Goal: Transaction & Acquisition: Purchase product/service

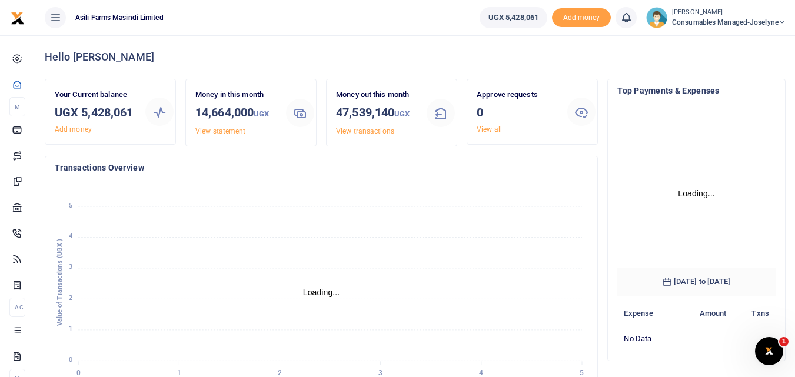
scroll to position [4, 0]
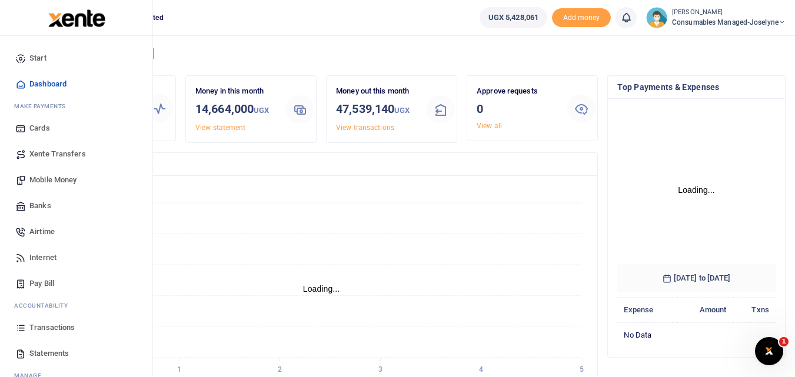
click at [68, 178] on span "Mobile Money" at bounding box center [52, 180] width 47 height 12
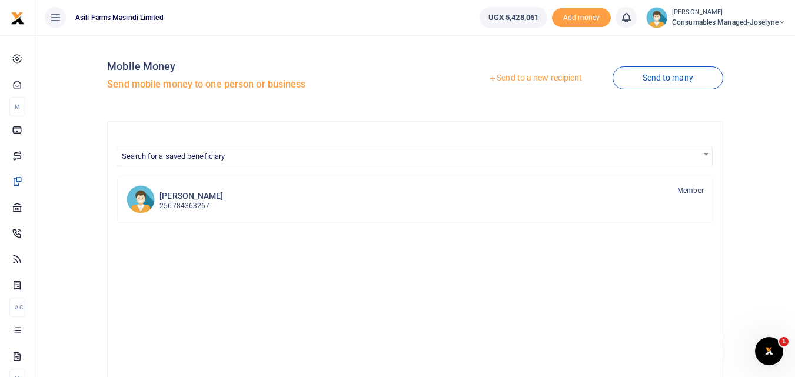
click at [526, 77] on link "Send to a new recipient" at bounding box center [535, 78] width 154 height 21
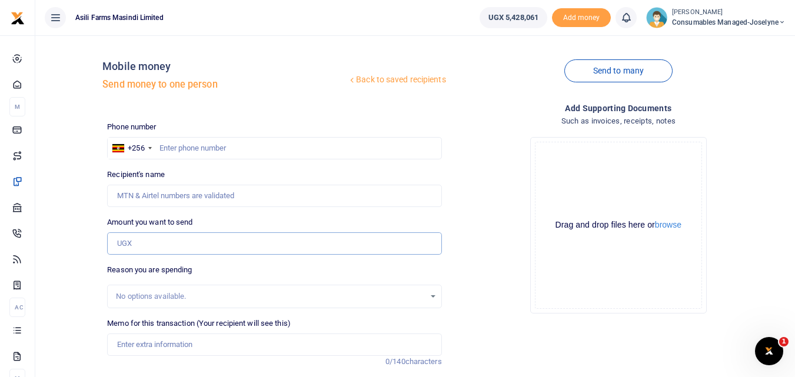
click at [138, 242] on input "Amount you want to send" at bounding box center [274, 243] width 334 height 22
paste input "0764456118"
type input "0764456118"
click at [189, 147] on input "text" at bounding box center [274, 148] width 334 height 22
type input "764456118"
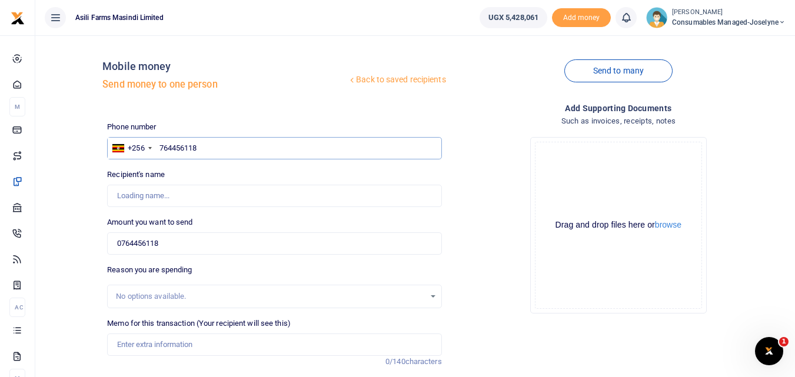
type input "Abdallah Ali"
click at [191, 245] on input "0764456118" at bounding box center [274, 243] width 334 height 22
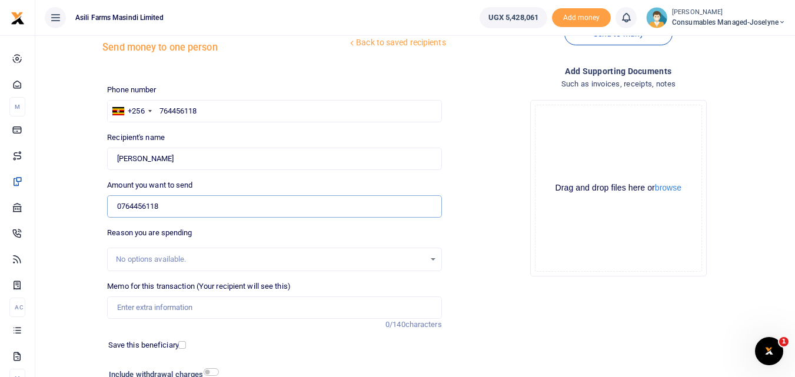
scroll to position [36, 0]
click at [217, 111] on input "764456118" at bounding box center [274, 112] width 334 height 22
type input "7"
type input "764456118"
click at [189, 210] on input "0764456118" at bounding box center [274, 207] width 334 height 22
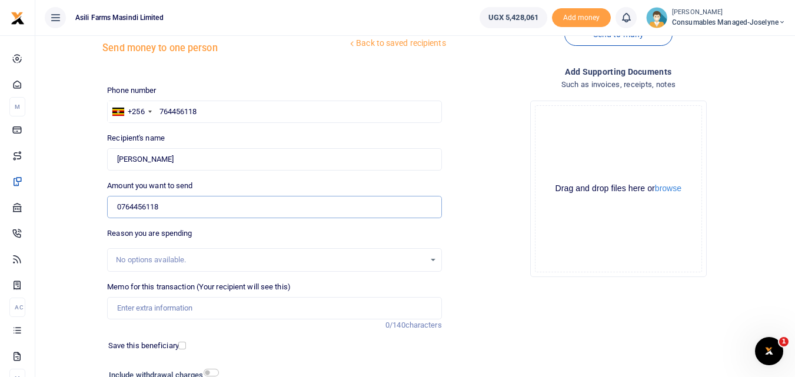
click at [184, 211] on input "0764456118" at bounding box center [274, 207] width 334 height 22
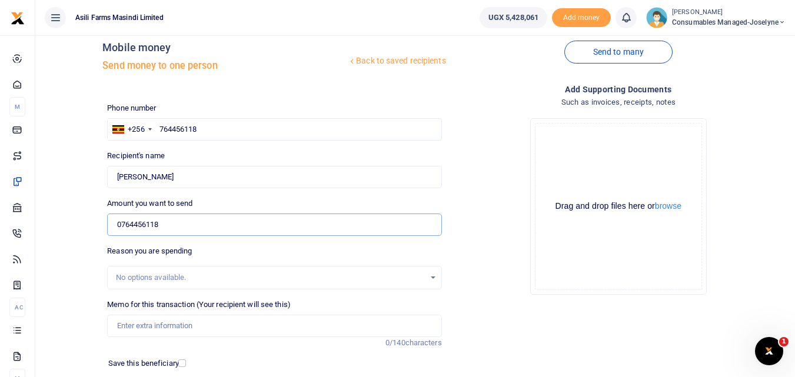
scroll to position [6, 0]
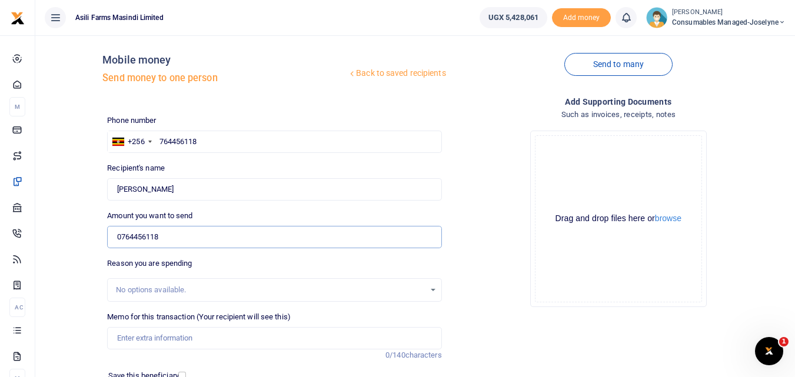
click at [181, 238] on input "0764456118" at bounding box center [274, 237] width 334 height 22
paste input "0764456118"
type input "0764456118 0764456118"
click at [210, 140] on input "764456118" at bounding box center [274, 142] width 334 height 22
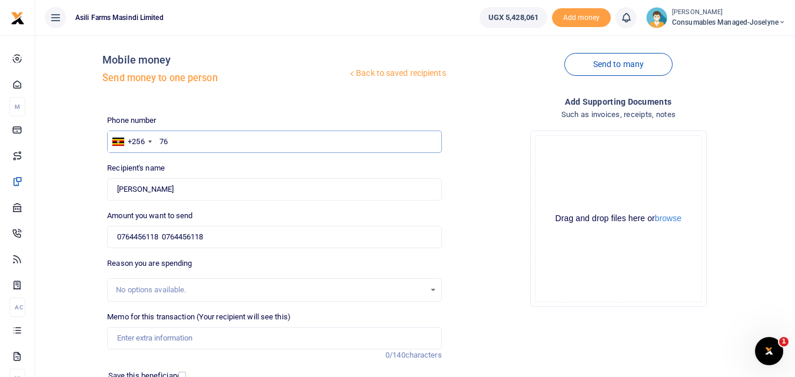
type input "7"
type input "764456118"
click at [200, 175] on div "Recipient's name Found Name is required." at bounding box center [274, 181] width 334 height 38
click at [178, 187] on input "Found" at bounding box center [274, 189] width 334 height 22
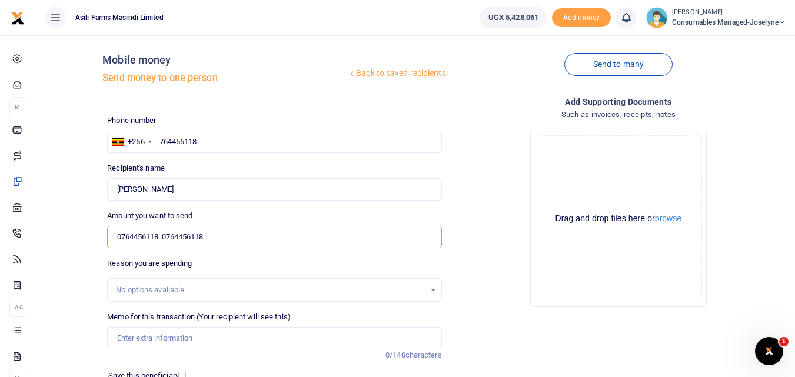
click at [224, 238] on input "0764456118 0764456118" at bounding box center [274, 237] width 334 height 22
type input "0"
click at [129, 239] on input "0" at bounding box center [274, 237] width 334 height 22
paste input "0764456118"
click at [221, 144] on input "764456118" at bounding box center [274, 142] width 334 height 22
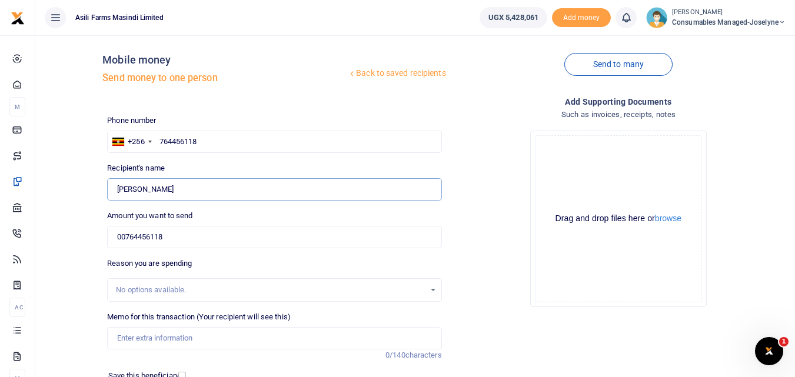
click at [177, 191] on input "Found" at bounding box center [274, 189] width 334 height 22
click at [185, 241] on input "00764456118" at bounding box center [274, 237] width 334 height 22
click at [225, 141] on input "764456118" at bounding box center [274, 142] width 334 height 22
click at [198, 241] on input "00764456118" at bounding box center [274, 237] width 334 height 22
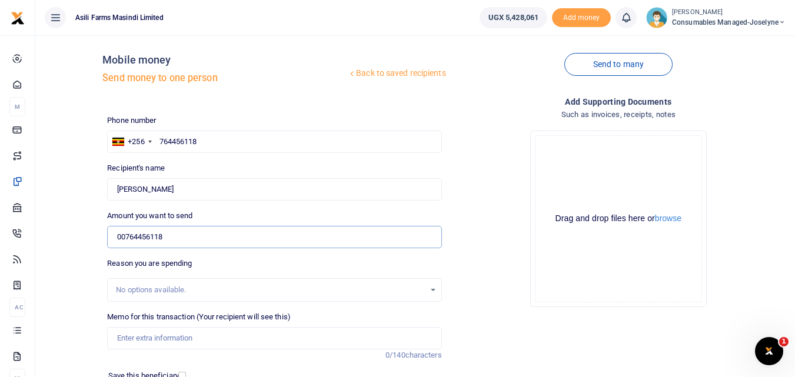
click at [121, 238] on input "00764456118" at bounding box center [274, 237] width 334 height 22
click at [169, 241] on input "764,456,118" at bounding box center [274, 237] width 334 height 22
type input "7"
type input "0"
click at [219, 147] on input "764456118" at bounding box center [274, 142] width 334 height 22
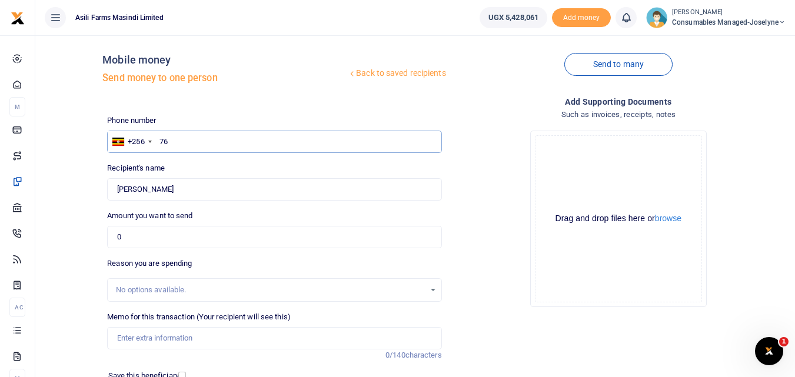
type input "7"
type input "764456118"
click at [184, 199] on input "Found" at bounding box center [274, 189] width 334 height 22
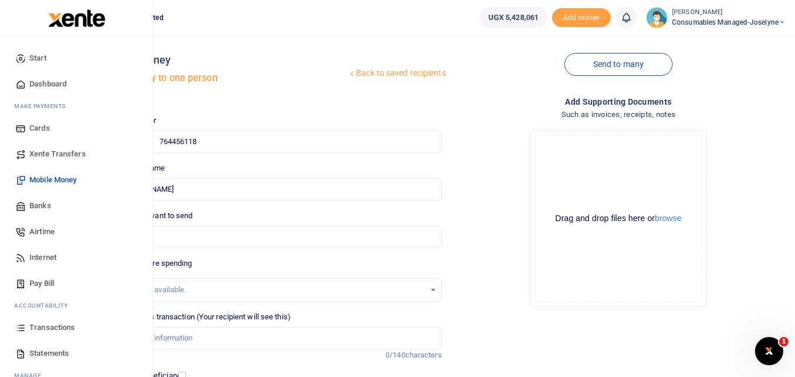
click at [60, 182] on span "Mobile Money" at bounding box center [52, 180] width 47 height 12
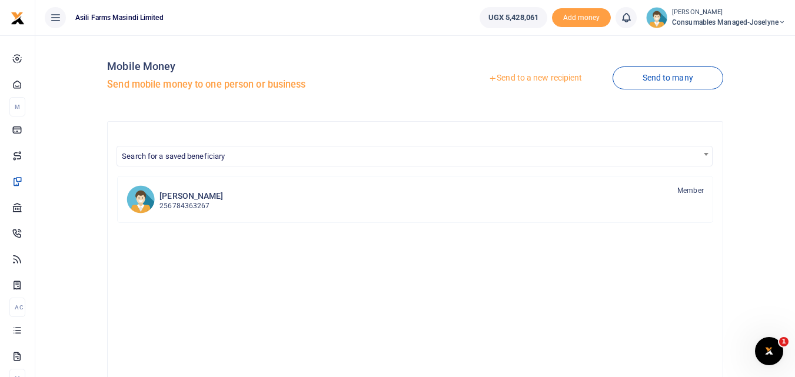
click at [520, 78] on link "Send to a new recipient" at bounding box center [535, 78] width 154 height 21
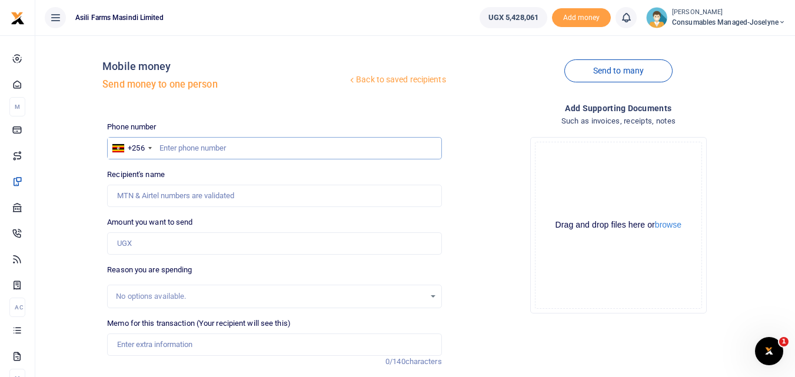
click at [181, 149] on input "text" at bounding box center [274, 148] width 334 height 22
type input "764456118"
type input "Abdallah Ali"
click at [151, 249] on input "Amount you want to send" at bounding box center [274, 243] width 334 height 22
click at [281, 145] on input "764456118" at bounding box center [274, 148] width 334 height 22
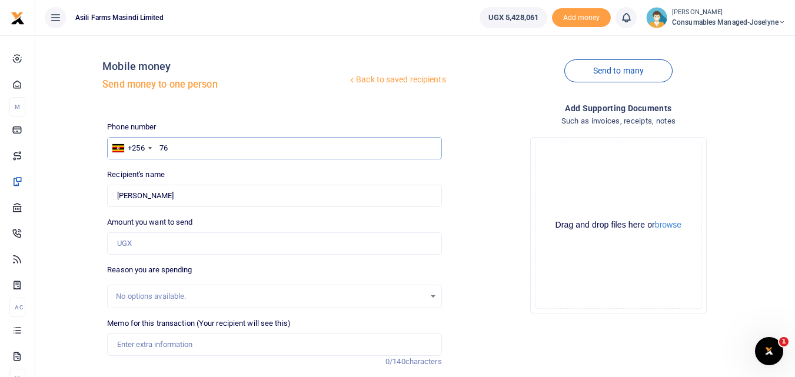
type input "7"
type input "764656118"
type input "Grace Happy"
type input "764656118"
click at [164, 241] on input "Amount you want to send" at bounding box center [274, 243] width 334 height 22
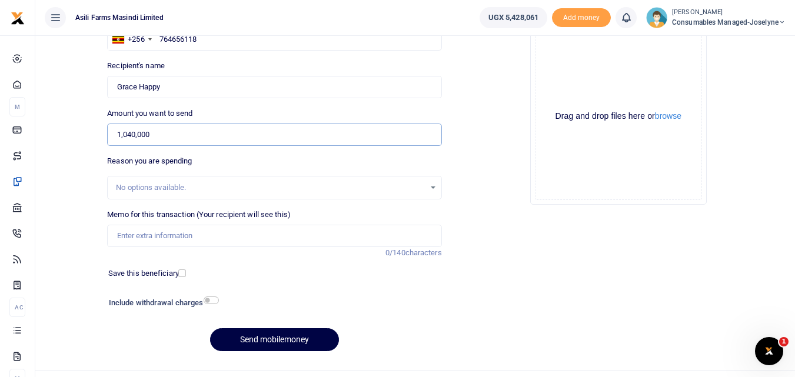
scroll to position [108, 0]
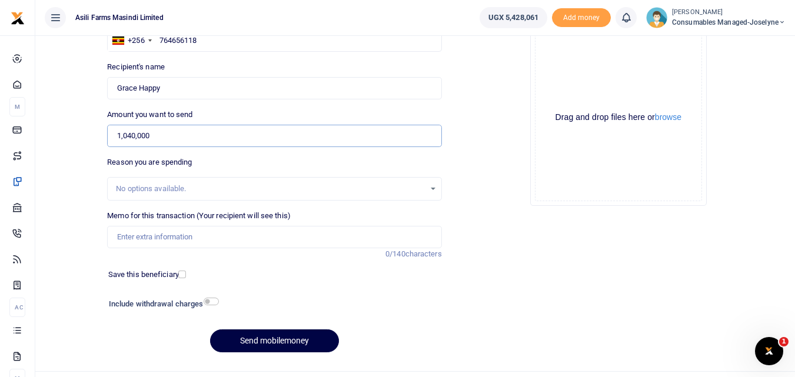
type input "1,040,000"
click at [150, 237] on input "Memo for this transaction (Your recipient will see this)" at bounding box center [274, 237] width 334 height 22
paste input "WK 37/002 / 02"
click at [161, 240] on input "WK 37/002 / 02 Stiching threads for grain handling" at bounding box center [274, 237] width 334 height 22
type input "WK 37 002 02 Stiching threads for grain handling"
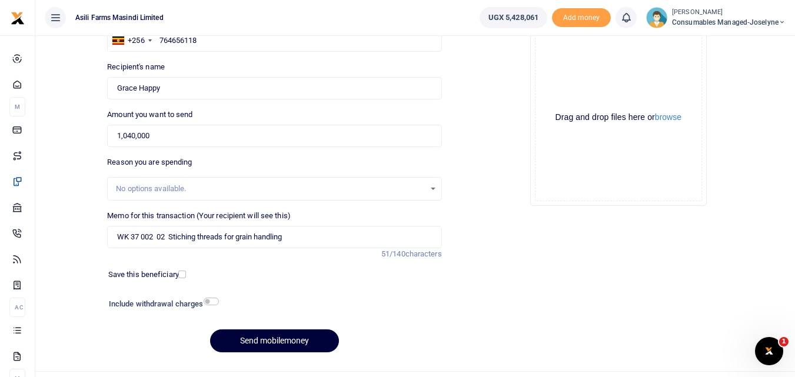
click at [255, 338] on button "Send mobilemoney" at bounding box center [274, 341] width 129 height 23
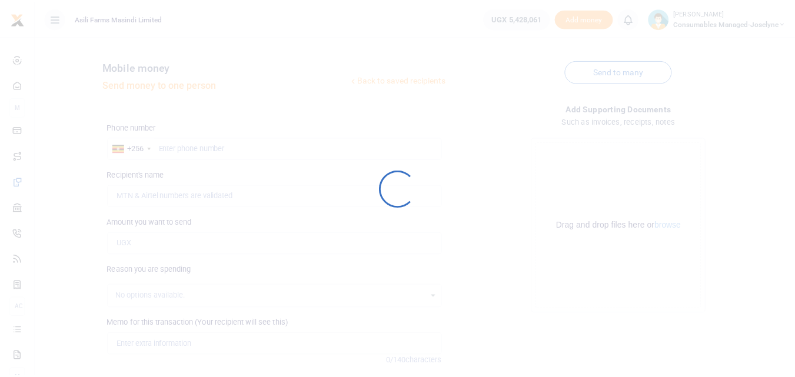
scroll to position [108, 0]
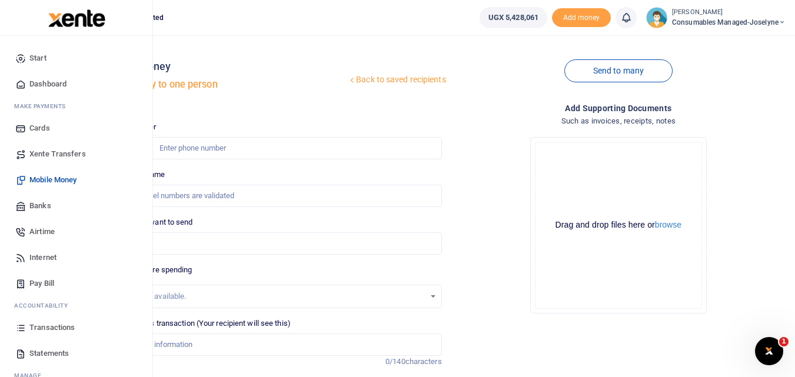
click at [18, 325] on icon at bounding box center [20, 328] width 11 height 11
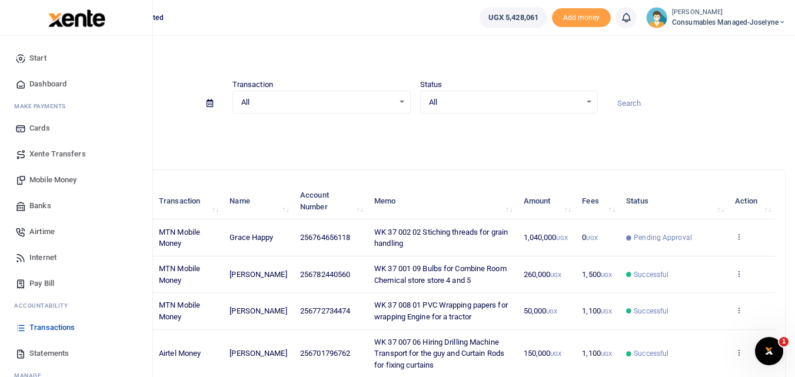
click at [49, 177] on span "Mobile Money" at bounding box center [52, 180] width 47 height 12
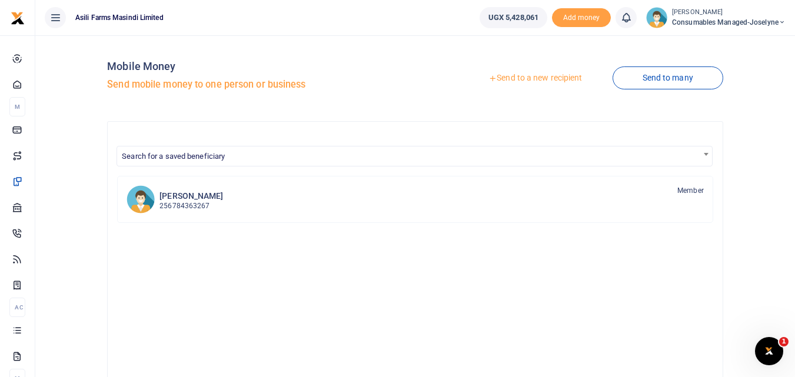
click at [533, 78] on link "Send to a new recipient" at bounding box center [535, 78] width 154 height 21
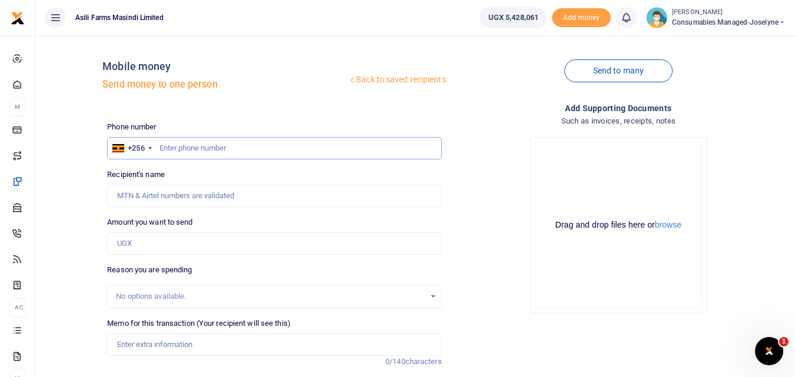
click at [190, 147] on input "text" at bounding box center [274, 148] width 334 height 22
click at [177, 146] on input "text" at bounding box center [274, 148] width 334 height 22
type input "759733736"
click at [146, 244] on input "Amount you want to send" at bounding box center [274, 243] width 334 height 22
type input "[PERSON_NAME]"
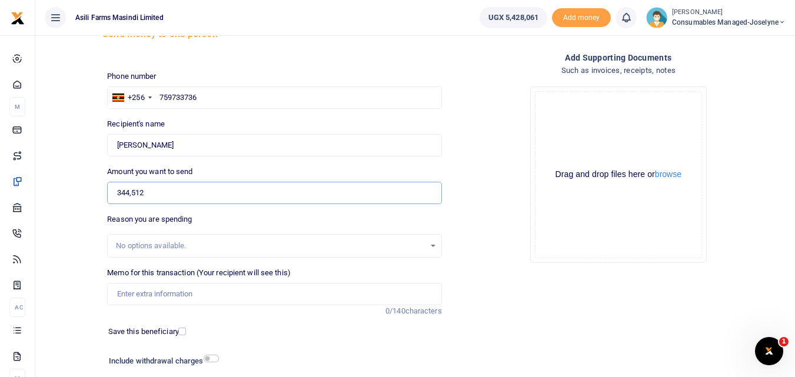
scroll to position [82, 0]
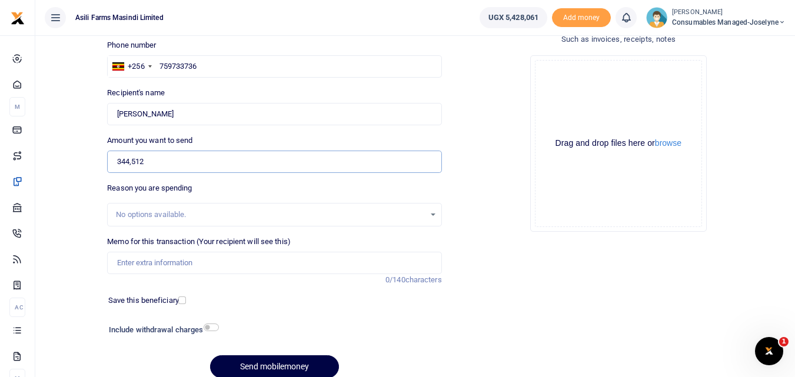
type input "344,512"
click at [175, 255] on input "Memo for this transaction (Your recipient will see this)" at bounding box center [274, 263] width 334 height 22
paste input "WK 37 /001 / 02"
click at [162, 264] on input "WK 37 /001 / 02 Pag oil for servicing ACs for tractors and Sprayers" at bounding box center [274, 263] width 334 height 22
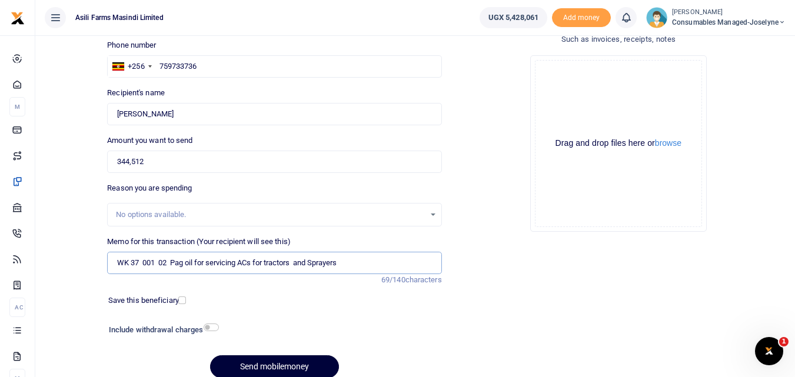
type input "WK 37 001 02 Pag oil for servicing ACs for tractors and Sprayers"
click at [240, 368] on button "Send mobilemoney" at bounding box center [274, 366] width 129 height 23
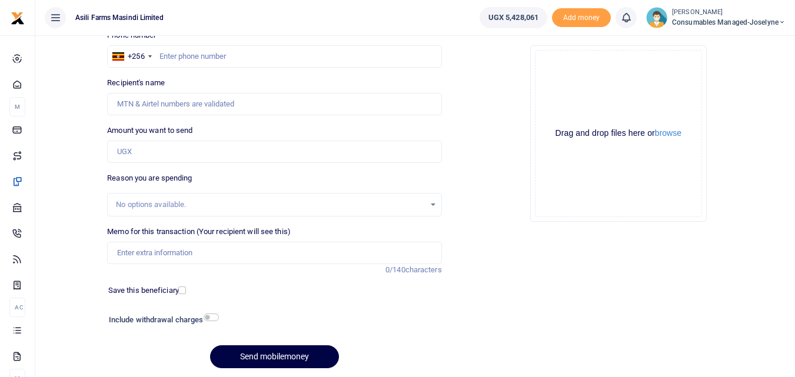
scroll to position [121, 0]
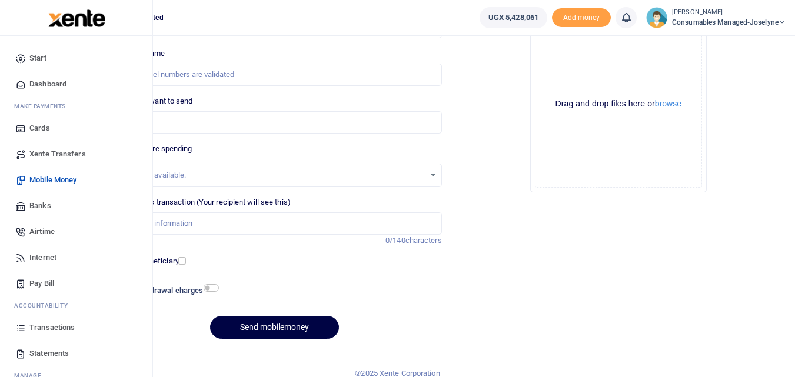
click at [23, 328] on icon at bounding box center [20, 328] width 11 height 11
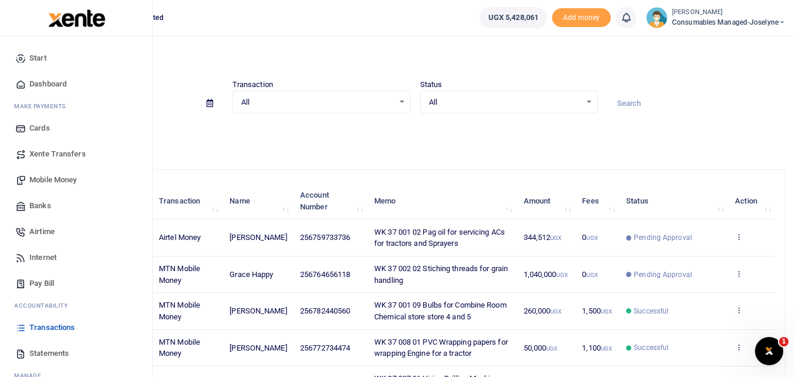
click at [61, 179] on span "Mobile Money" at bounding box center [52, 180] width 47 height 12
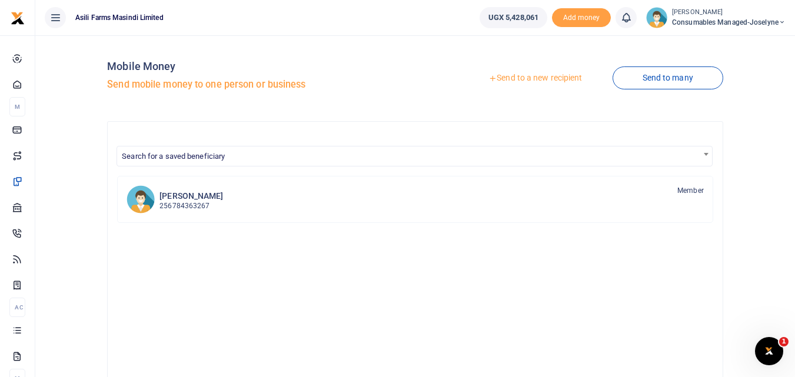
click at [516, 78] on link "Send to a new recipient" at bounding box center [535, 78] width 154 height 21
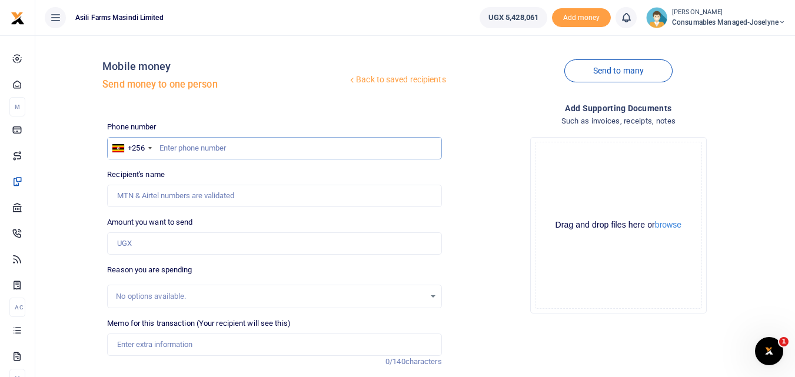
click at [192, 151] on input "text" at bounding box center [274, 148] width 334 height 22
type input "776796975"
type input "Halai Nileshkumar Harji"
type input "776796975"
click at [161, 232] on div "Amount you want to send Amount is required." at bounding box center [274, 236] width 334 height 38
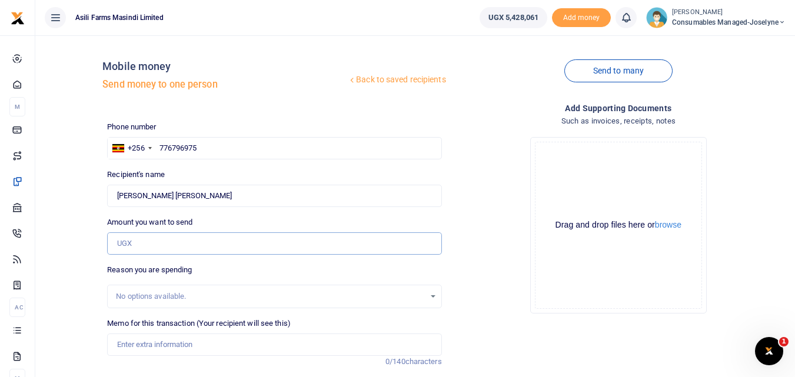
click at [144, 241] on input "Amount you want to send" at bounding box center [274, 243] width 334 height 22
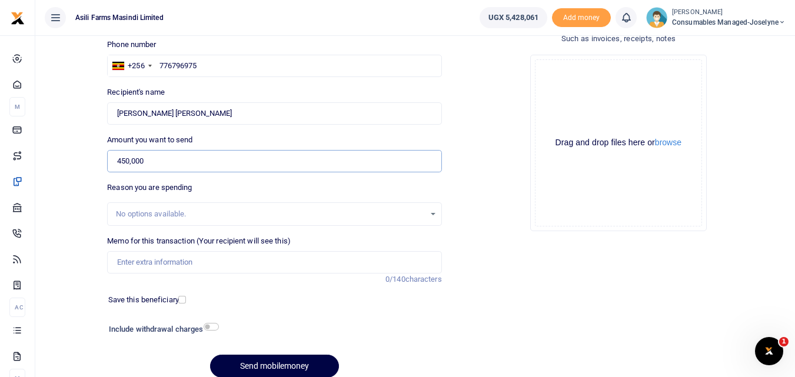
scroll to position [84, 0]
type input "450,000"
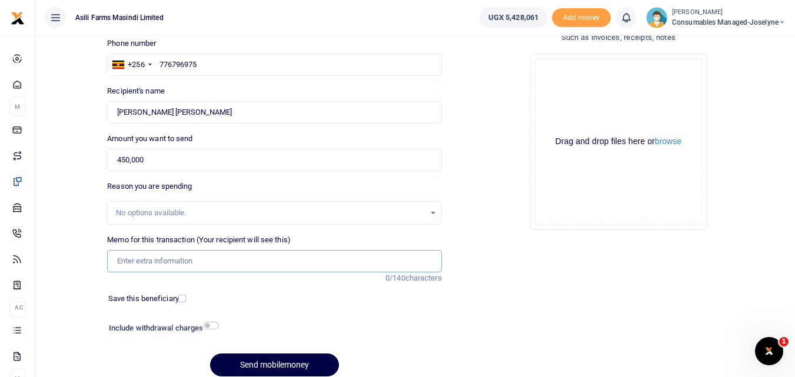
click at [154, 263] on input "Memo for this transaction (Your recipient will see this)" at bounding box center [274, 261] width 334 height 22
click at [152, 264] on input "Memo for this transaction (Your recipient will see this)" at bounding box center [274, 261] width 334 height 22
type input "M"
click at [111, 262] on input "Under coat Super pastel for Painting Tinus Office at the WORKSHOP" at bounding box center [274, 261] width 334 height 22
paste input "WK 30/004 / 02"
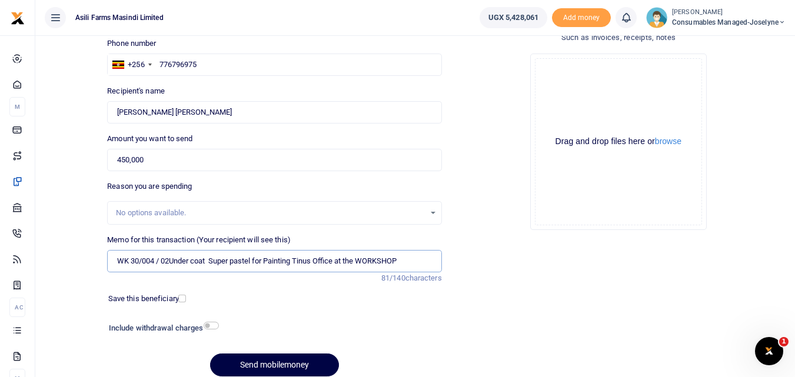
click at [162, 262] on input "WK 30/004 / 02Under coat Super pastel for Painting Tinus Office at the WORKSHOP" at bounding box center [274, 261] width 334 height 22
type input "WK 30 004 02Under coat Super pastel for Painting Tinus Office at the WORKSHOP"
click at [194, 159] on input "450,000" at bounding box center [274, 160] width 334 height 22
type input "450,000"
click at [270, 367] on button "Send mobilemoney" at bounding box center [274, 365] width 129 height 23
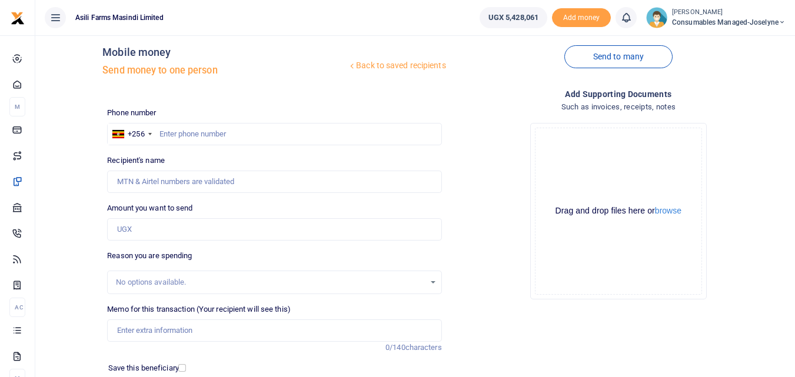
scroll to position [5, 0]
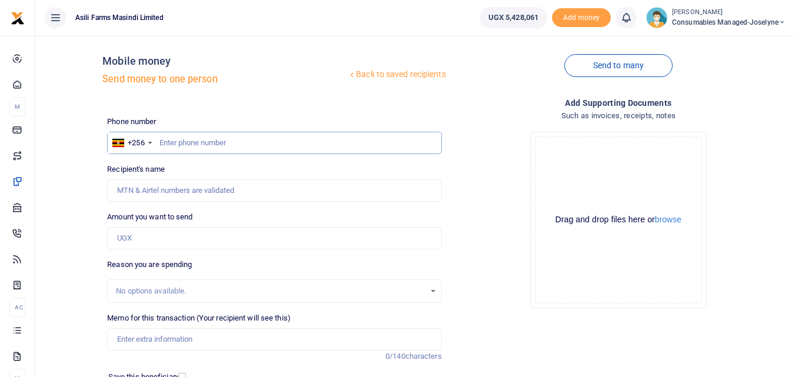
click at [206, 144] on input "text" at bounding box center [274, 143] width 334 height 22
type input "759733736"
click at [157, 238] on input "Amount you want to send" at bounding box center [274, 238] width 334 height 22
type input "[PERSON_NAME]"
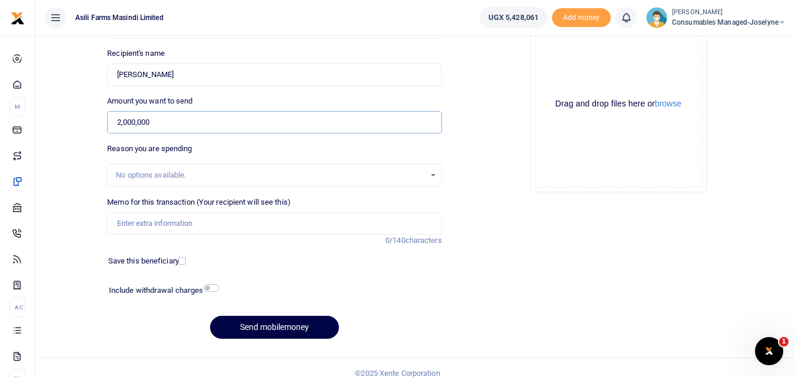
scroll to position [120, 0]
type input "2,000,000"
click at [139, 232] on input "Memo for this transaction (Your recipient will see this)" at bounding box center [274, 225] width 334 height 22
click at [118, 225] on input "Memo for this transaction (Your recipient will see this)" at bounding box center [274, 225] width 334 height 22
paste input "WK 36 /001 / 03"
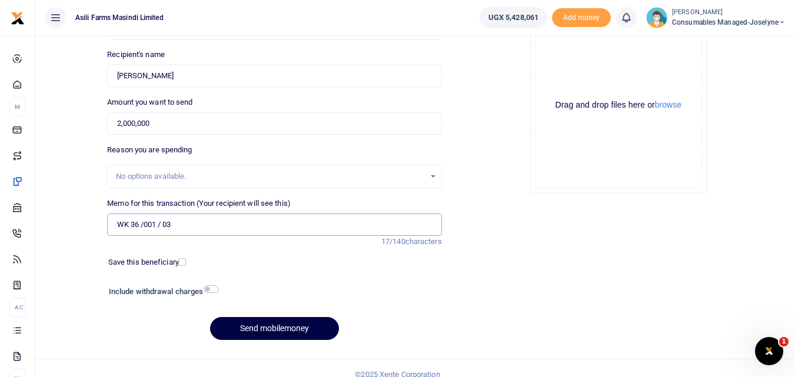
click at [184, 226] on input "WK 36 /001 / 03" at bounding box center [274, 225] width 334 height 22
paste input "WK 36 /001 / 04"
click at [162, 225] on input "WK 36 /001 / 03 WK 36 /001 / 04 Pipes for Sprayer maintenance" at bounding box center [274, 225] width 334 height 22
type input "WK 36 001 03 WK 36 001 04 Pipes for Sprayer maintenance"
click at [252, 333] on button "Send mobilemoney" at bounding box center [274, 328] width 129 height 23
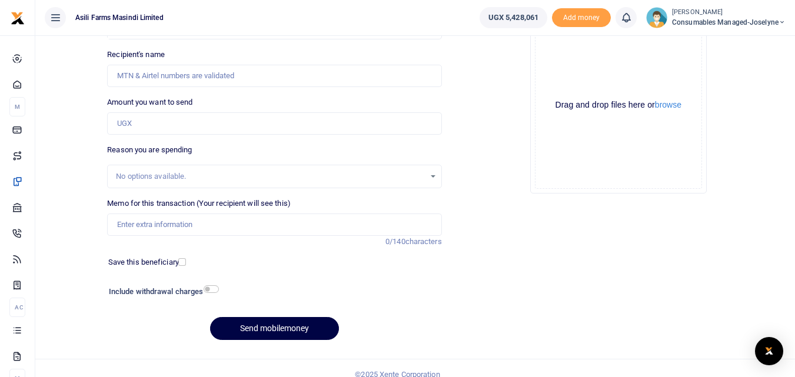
scroll to position [120, 0]
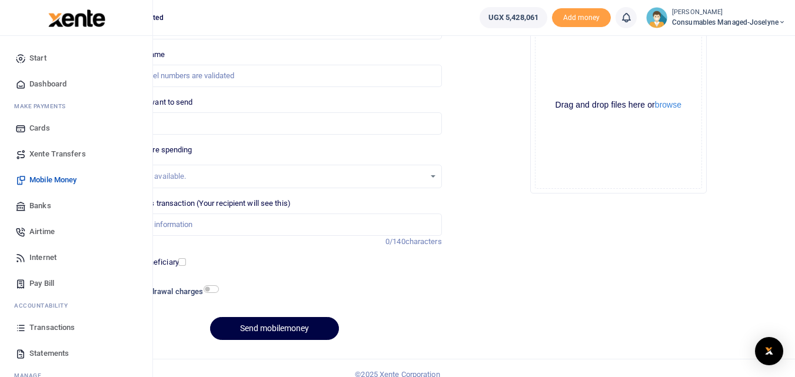
click at [25, 330] on icon at bounding box center [20, 328] width 11 height 11
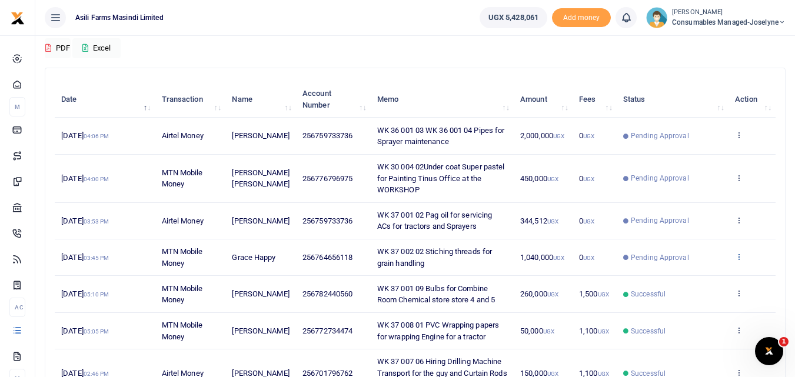
click at [740, 258] on icon at bounding box center [739, 256] width 8 height 8
click at [696, 279] on link "View details" at bounding box center [695, 276] width 93 height 16
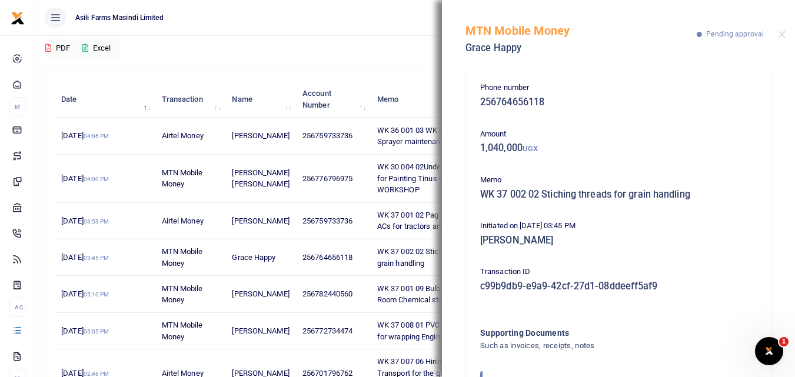
scroll to position [70, 0]
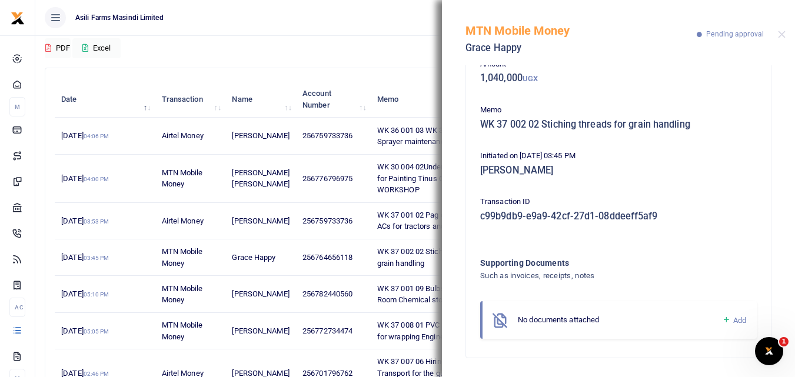
click at [722, 317] on icon at bounding box center [726, 320] width 9 height 11
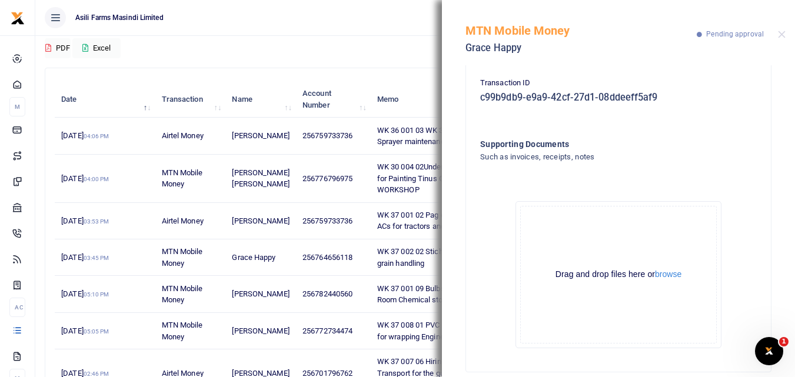
scroll to position [203, 0]
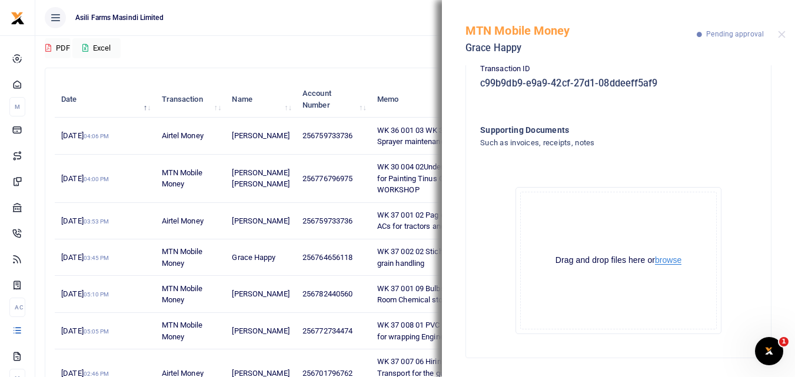
click at [669, 260] on button "browse" at bounding box center [668, 260] width 26 height 9
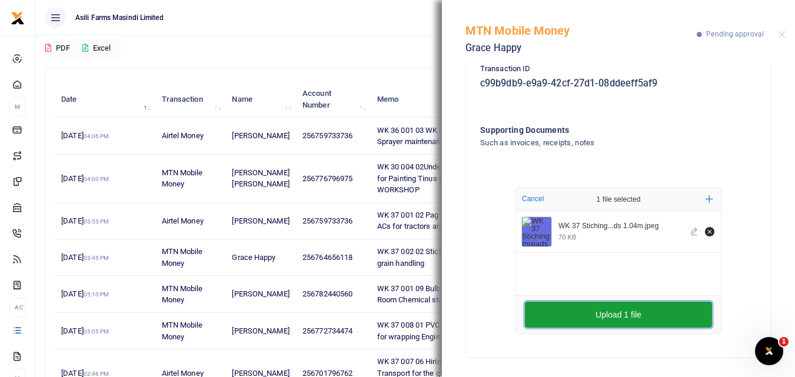
click at [613, 310] on button "Upload 1 file" at bounding box center [618, 315] width 187 height 26
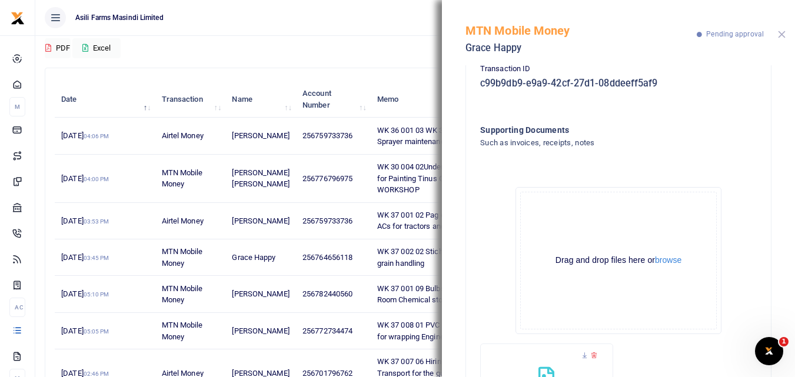
click at [781, 36] on button "Close" at bounding box center [782, 35] width 8 height 8
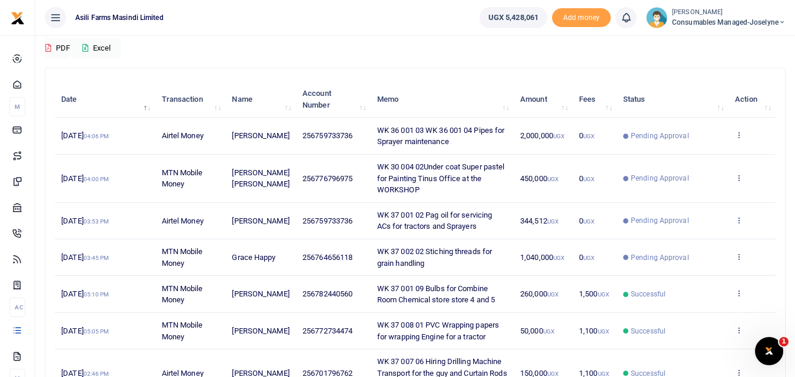
click at [742, 223] on icon at bounding box center [739, 220] width 8 height 8
click at [703, 239] on link "View details" at bounding box center [695, 240] width 93 height 16
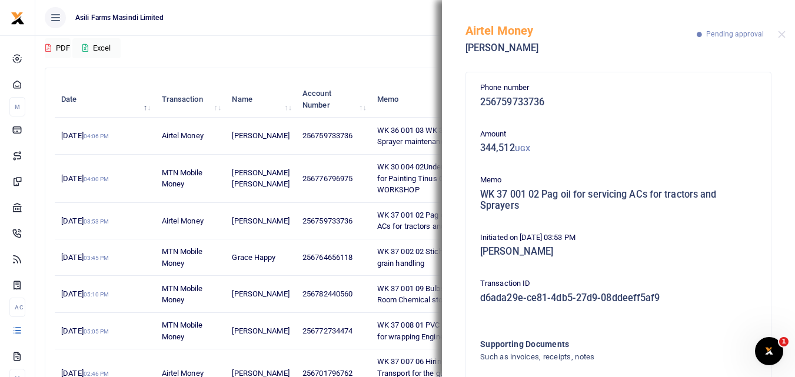
scroll to position [82, 0]
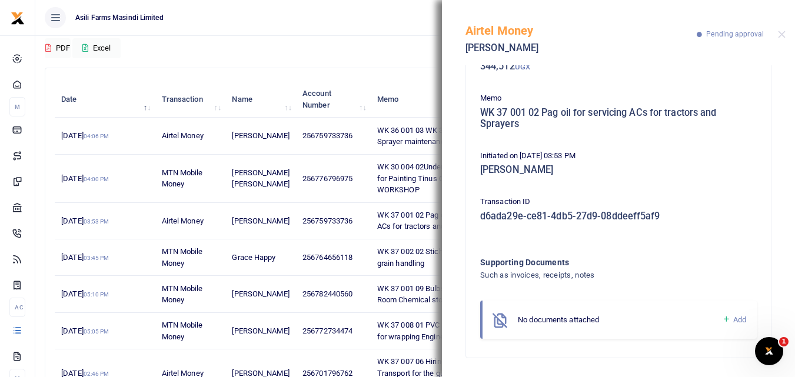
click at [712, 321] on div "No documents attached" at bounding box center [620, 320] width 204 height 12
click at [722, 320] on icon at bounding box center [726, 319] width 9 height 11
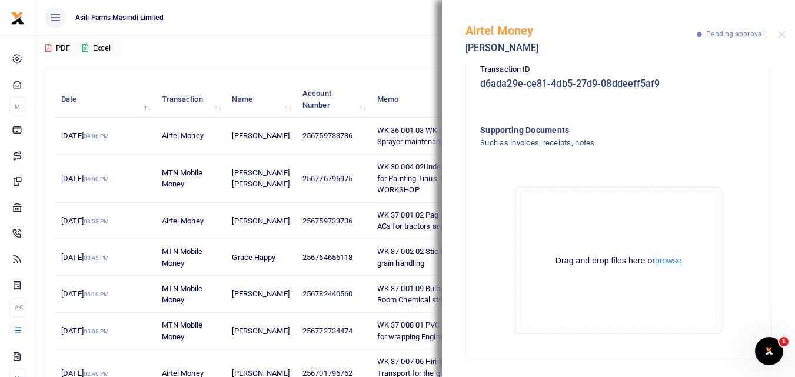
click at [668, 259] on button "browse" at bounding box center [668, 261] width 26 height 9
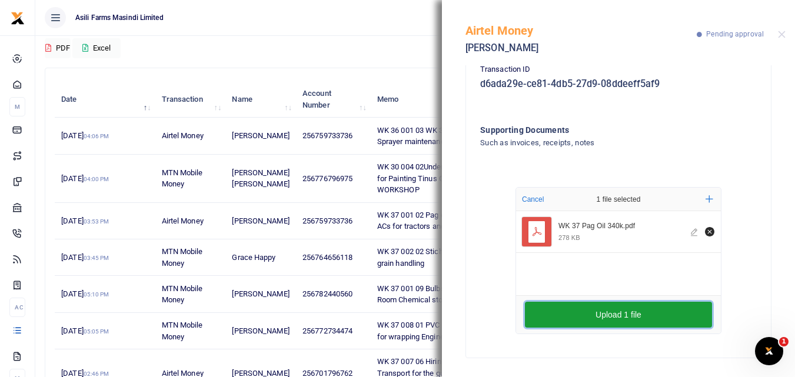
click at [569, 320] on button "Upload 1 file" at bounding box center [618, 315] width 187 height 26
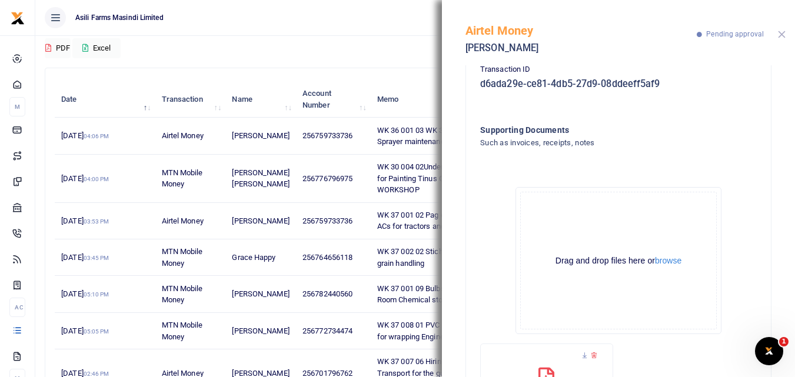
click at [779, 31] on button "Close" at bounding box center [782, 35] width 8 height 8
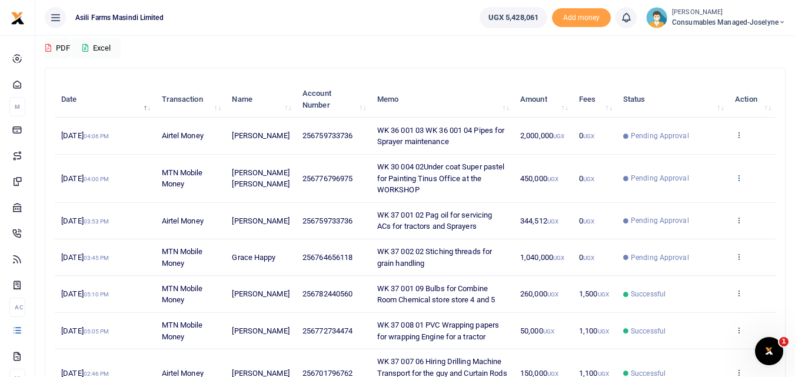
click at [737, 180] on icon at bounding box center [739, 178] width 8 height 8
click at [688, 200] on link "View details" at bounding box center [695, 197] width 93 height 16
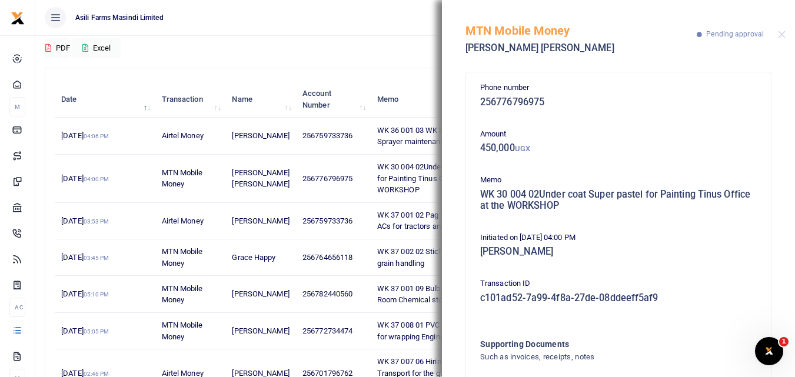
scroll to position [82, 0]
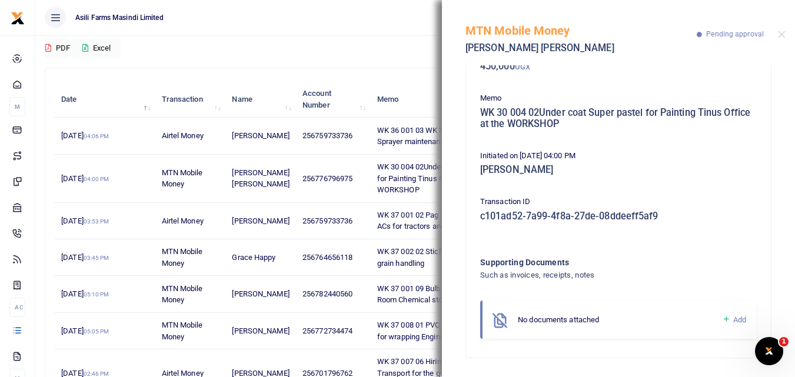
click at [722, 322] on icon at bounding box center [726, 319] width 9 height 11
drag, startPoint x: 784, startPoint y: 151, endPoint x: 773, endPoint y: 141, distance: 15.0
click at [773, 141] on div "Phone number 256776796975 Amount 450,000 UGX Memo WK 30 004 02Under coat Super …" at bounding box center [618, 221] width 353 height 312
click at [772, 157] on div "Phone number 256776796975 Amount 450,000 UGX Memo WK 30 004 02Under coat Super …" at bounding box center [618, 221] width 353 height 312
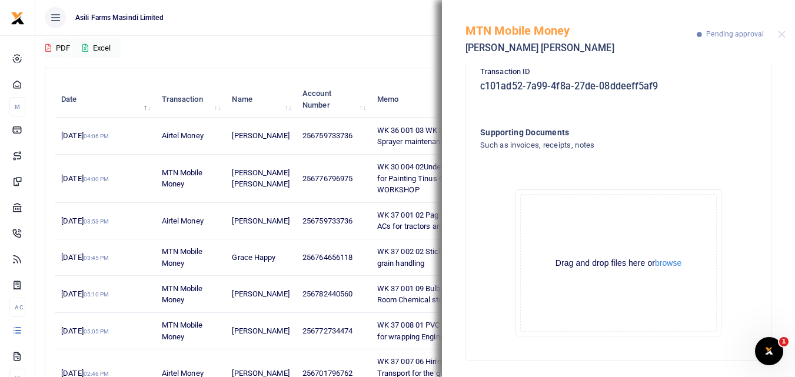
scroll to position [214, 0]
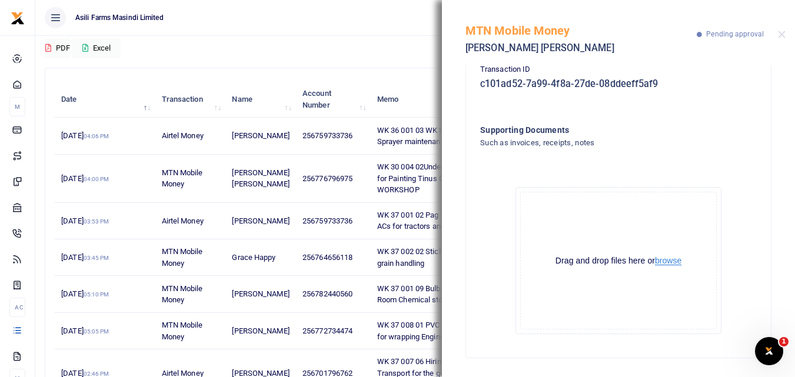
click at [673, 262] on button "browse" at bounding box center [668, 261] width 26 height 9
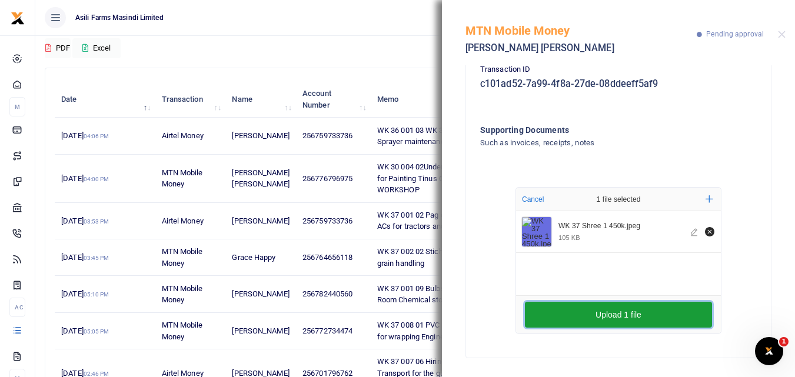
click at [543, 308] on button "Upload 1 file" at bounding box center [618, 315] width 187 height 26
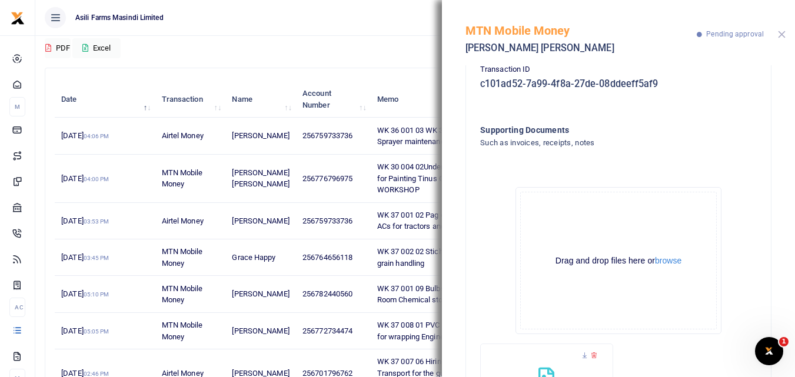
click at [780, 35] on button "Close" at bounding box center [782, 35] width 8 height 8
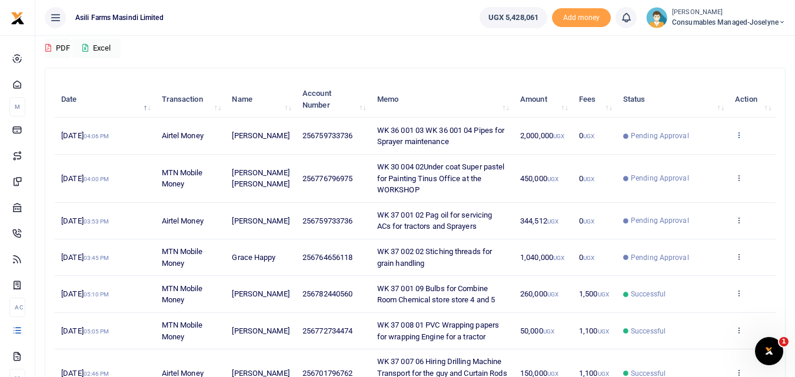
click at [737, 138] on icon at bounding box center [739, 135] width 8 height 8
click at [702, 162] on link "View details" at bounding box center [695, 155] width 93 height 16
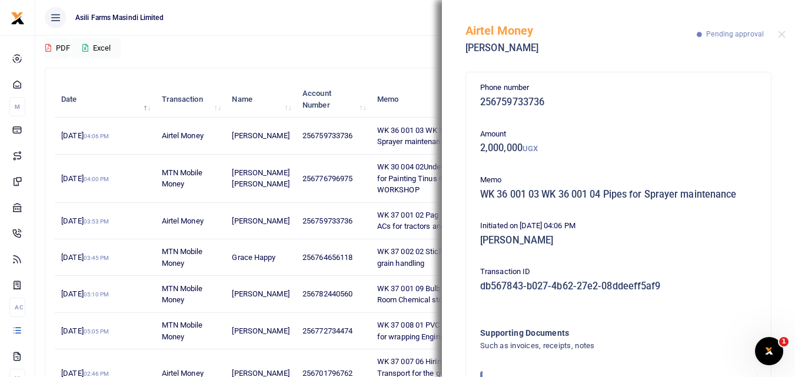
scroll to position [70, 0]
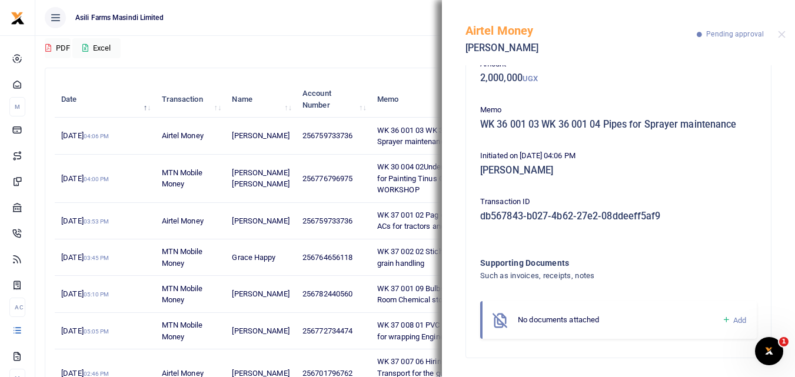
click at [722, 319] on icon at bounding box center [726, 320] width 9 height 11
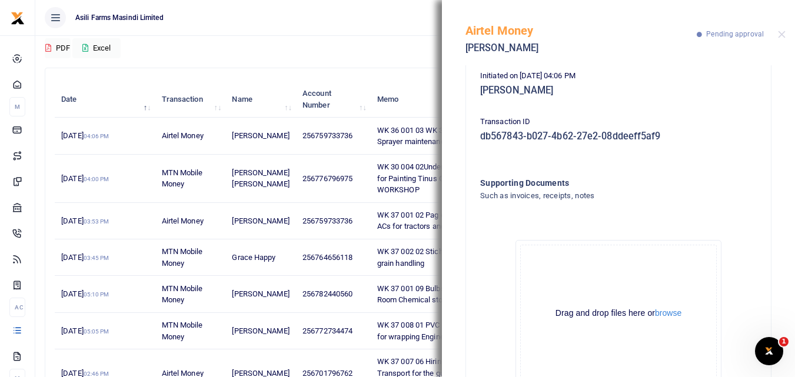
scroll to position [203, 0]
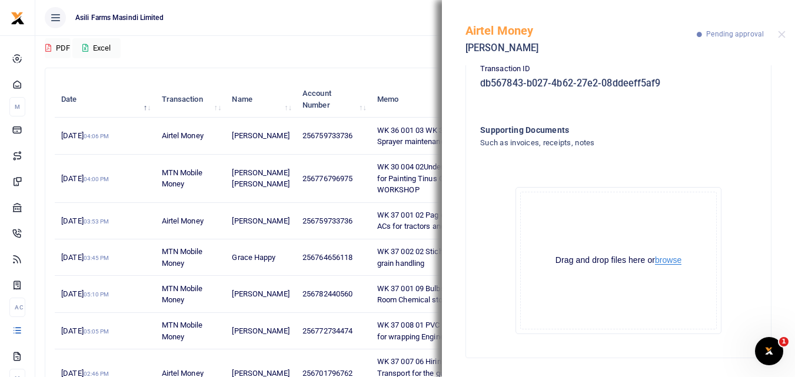
click at [670, 259] on button "browse" at bounding box center [668, 260] width 26 height 9
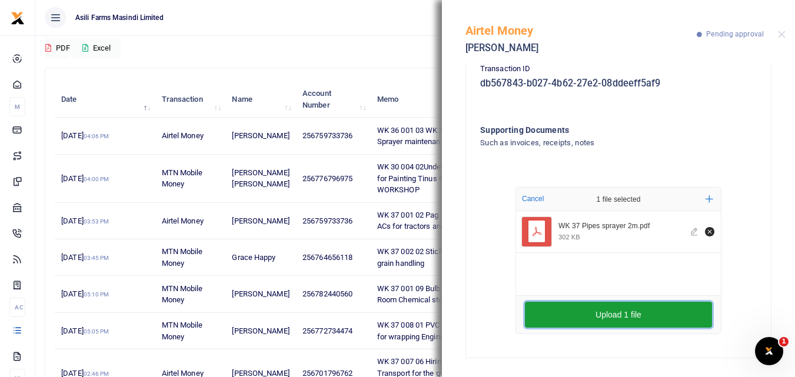
click at [561, 303] on button "Upload 1 file" at bounding box center [618, 315] width 187 height 26
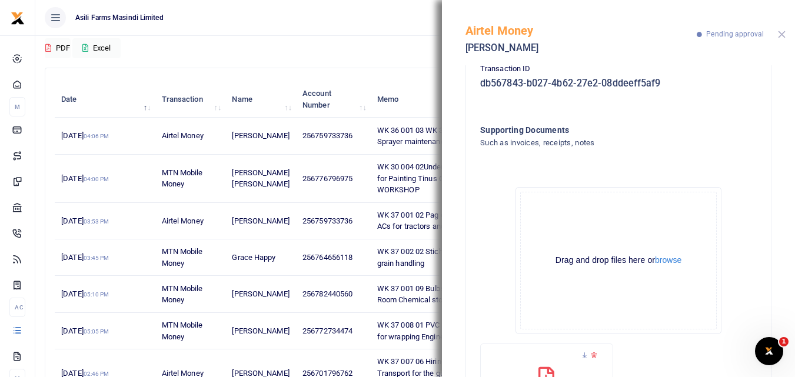
click at [780, 34] on button "Close" at bounding box center [782, 35] width 8 height 8
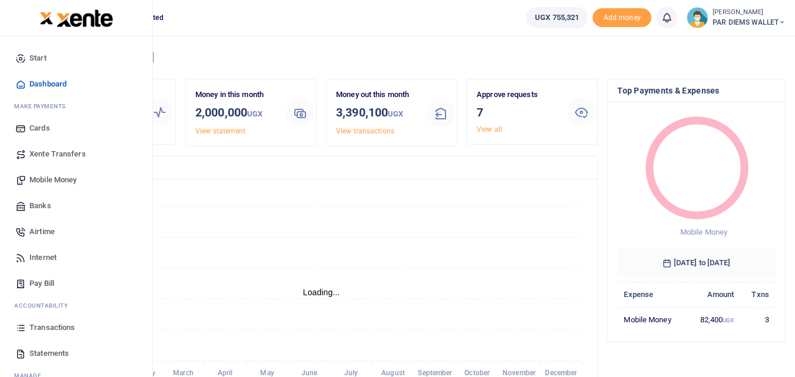
scroll to position [9, 9]
click at [15, 332] on icon at bounding box center [20, 328] width 11 height 11
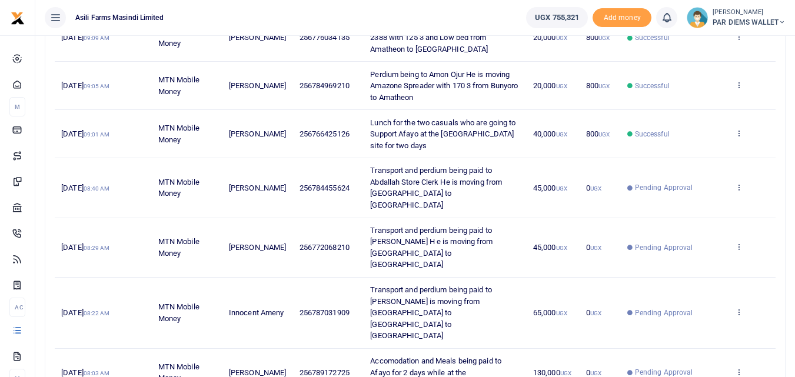
scroll to position [360, 0]
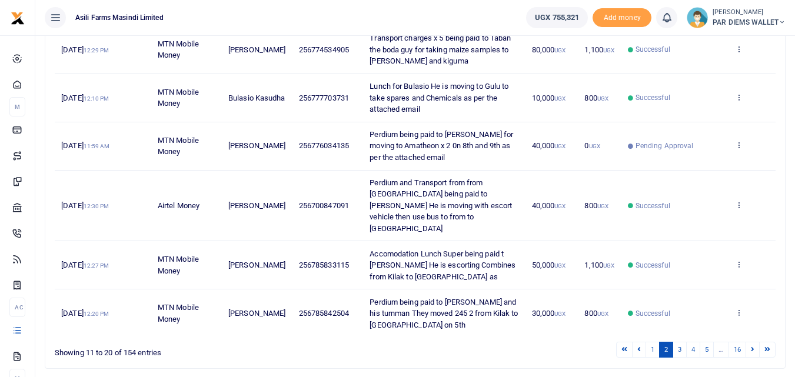
scroll to position [368, 0]
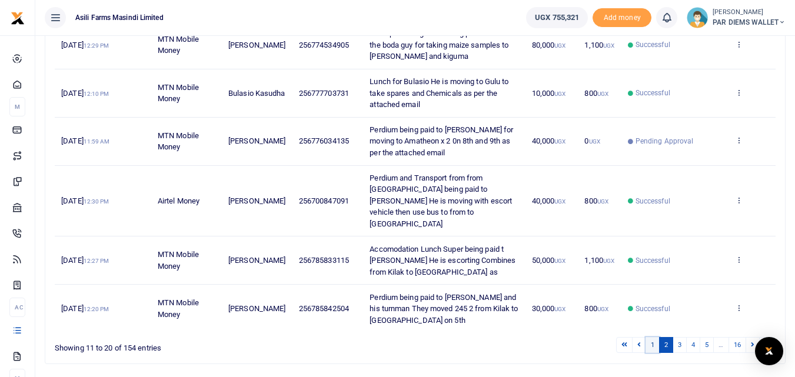
click at [651, 337] on link "1" at bounding box center [653, 345] width 14 height 16
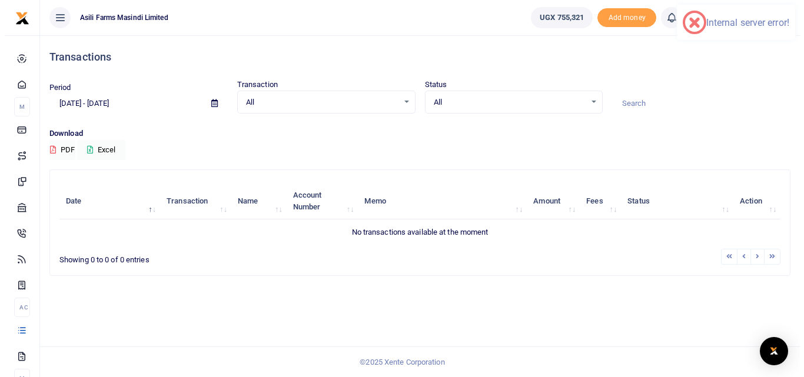
scroll to position [0, 0]
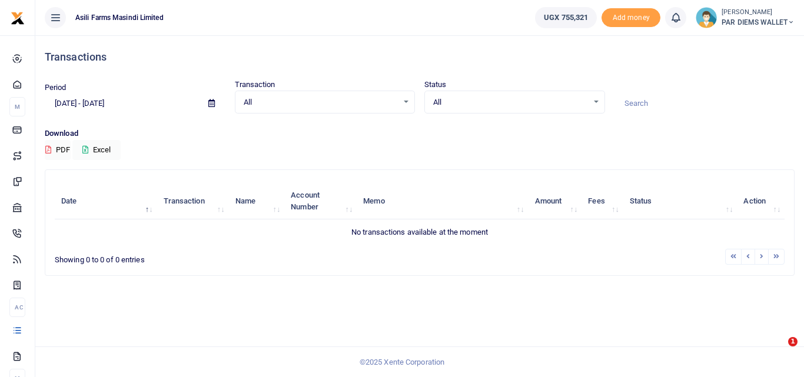
click at [616, 172] on div "Search: Date Transaction Name Account Number Memo Amount Fees Status Action No …" at bounding box center [419, 222] width 749 height 105
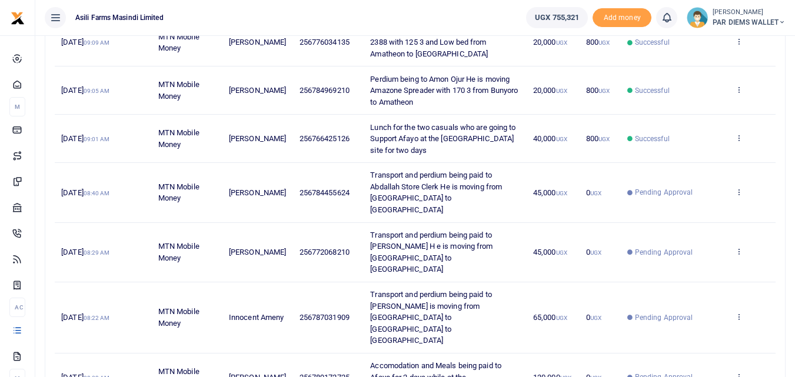
scroll to position [371, 0]
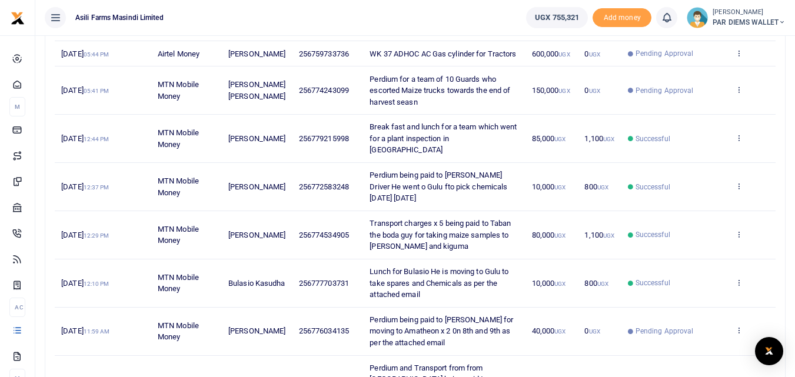
scroll to position [175, 0]
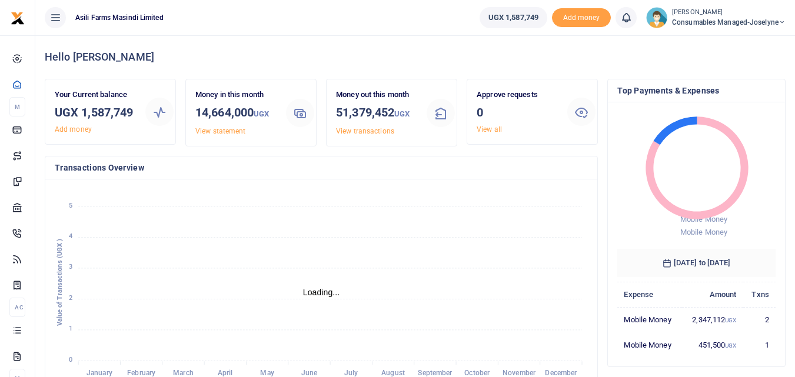
scroll to position [9, 9]
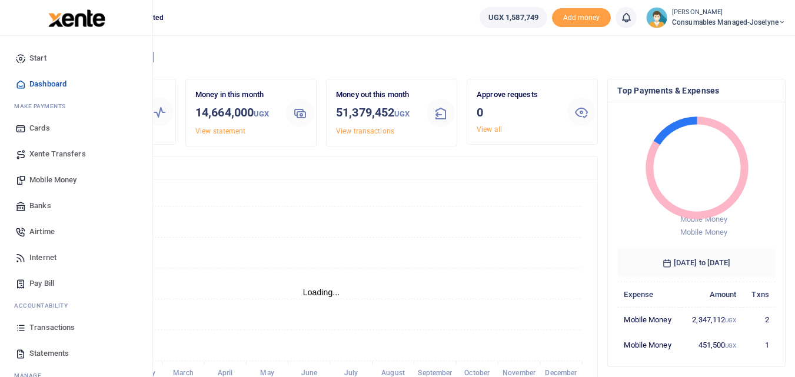
click at [18, 328] on icon at bounding box center [20, 328] width 11 height 11
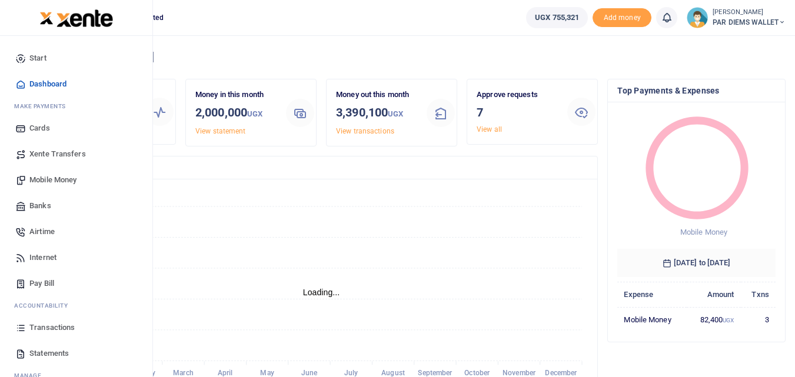
scroll to position [9, 9]
click at [21, 330] on icon at bounding box center [20, 328] width 11 height 11
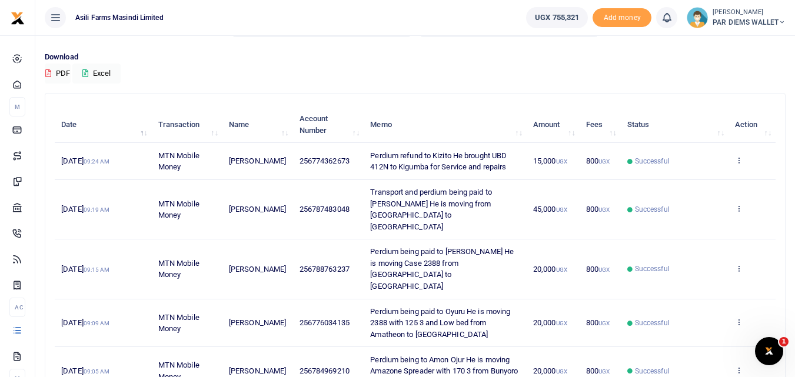
scroll to position [73, 0]
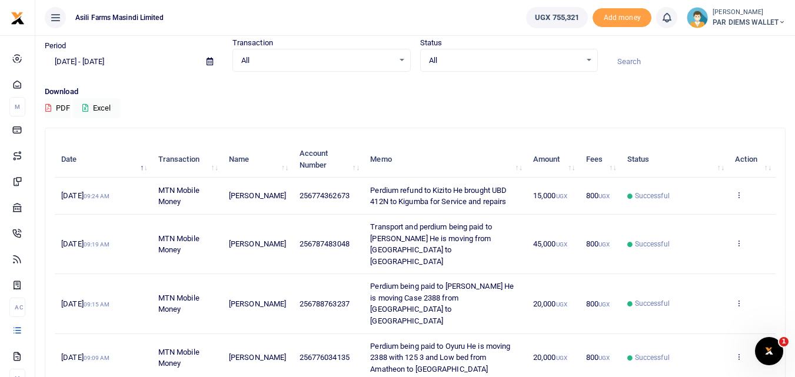
scroll to position [38, 0]
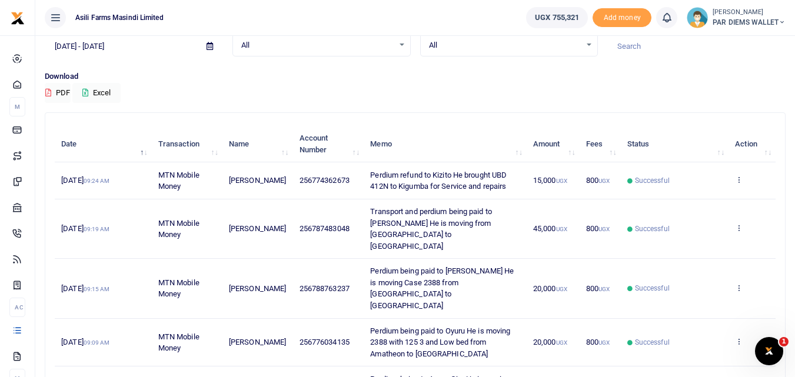
scroll to position [54, 0]
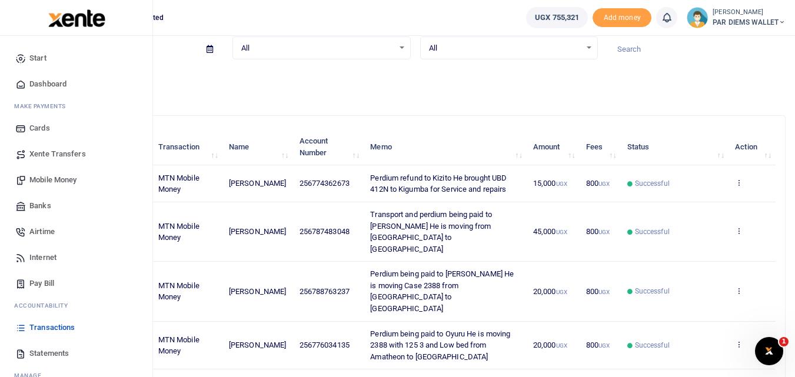
click at [69, 175] on span "Mobile Money" at bounding box center [52, 180] width 47 height 12
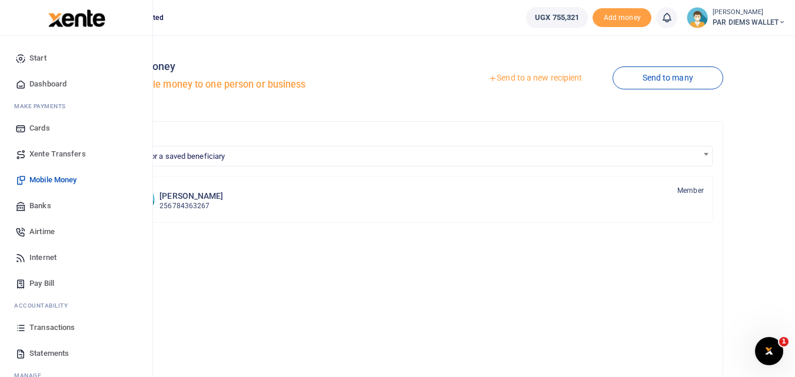
click at [18, 321] on link "Transactions" at bounding box center [76, 328] width 134 height 26
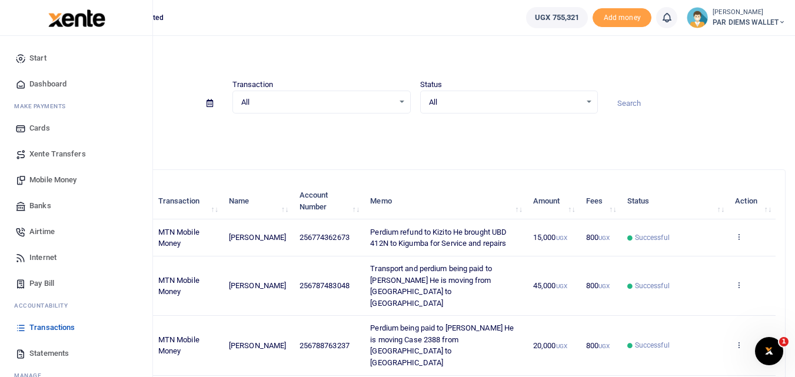
click at [55, 179] on span "Mobile Money" at bounding box center [52, 180] width 47 height 12
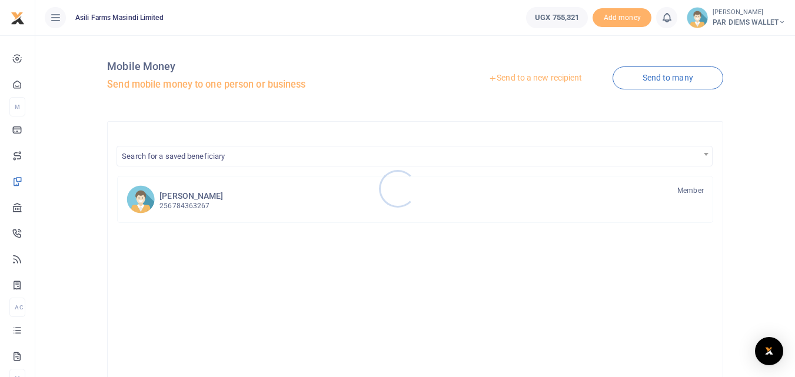
click at [543, 75] on div at bounding box center [397, 188] width 795 height 377
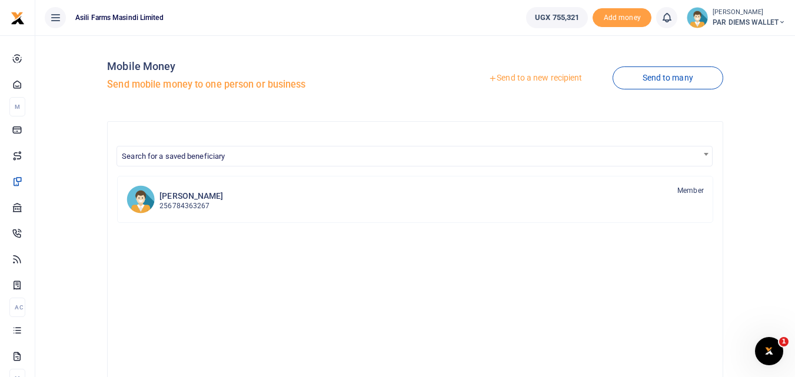
click at [543, 75] on link "Send to a new recipient" at bounding box center [535, 78] width 154 height 21
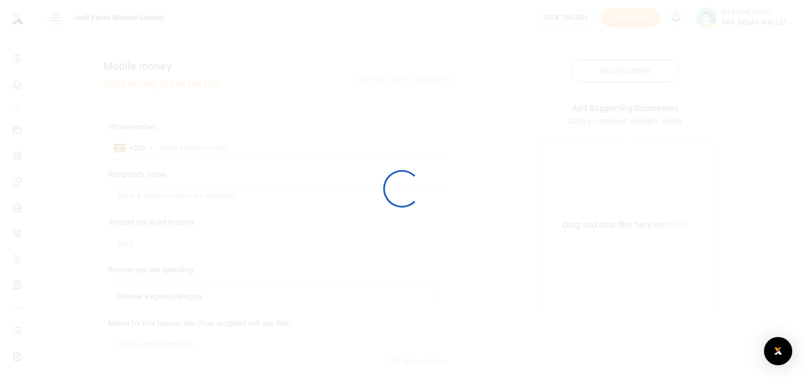
select select
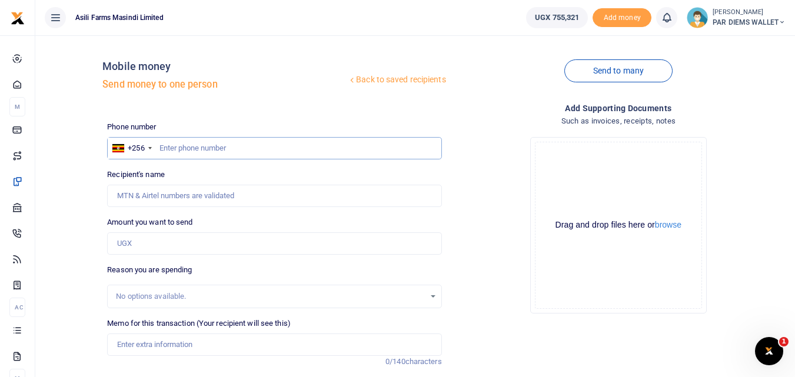
click at [204, 151] on input "text" at bounding box center [274, 148] width 334 height 22
type input "785319482"
type input "[PERSON_NAME]"
type input "785319482"
click at [162, 238] on input "Amount you want to send" at bounding box center [274, 243] width 334 height 22
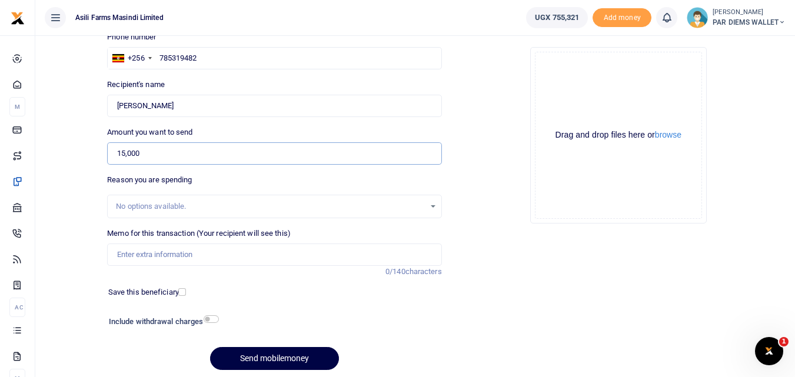
scroll to position [96, 0]
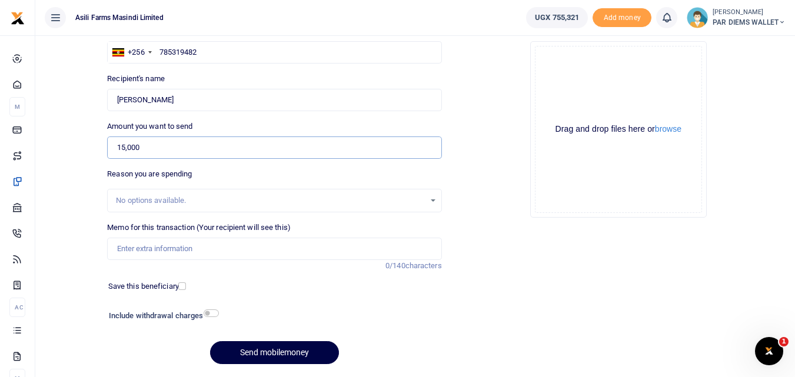
type input "15,000"
click at [127, 258] on input "Memo for this transaction (Your recipient will see this)" at bounding box center [274, 249] width 334 height 22
click at [201, 255] on input "Perdium being paid" at bounding box center [274, 249] width 334 height 22
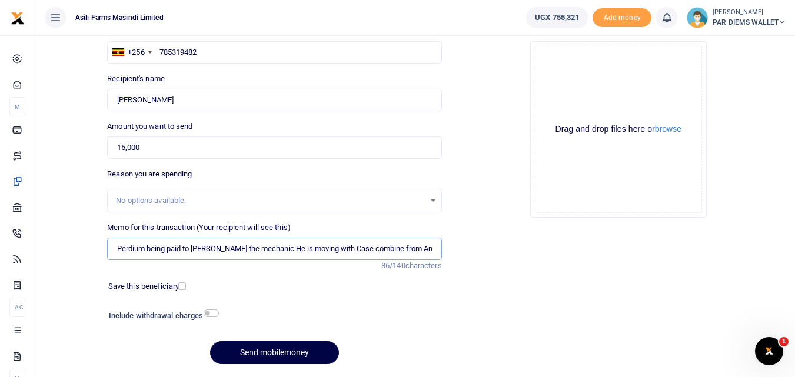
scroll to position [0, 2]
type input "Perdium being paid to [PERSON_NAME] the mechanic He is moving with Case combine…"
click at [169, 151] on input "15,000" at bounding box center [274, 148] width 334 height 22
click at [600, 75] on div "Drag and drop files here or browse Powered by Uppy" at bounding box center [618, 129] width 167 height 167
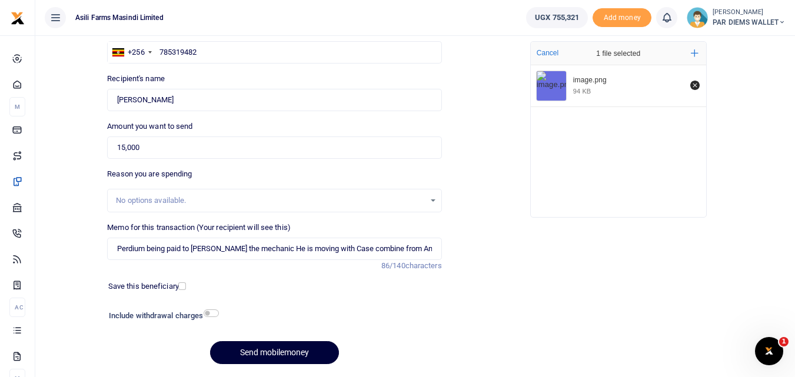
click at [249, 355] on button "Send mobilemoney" at bounding box center [274, 352] width 129 height 23
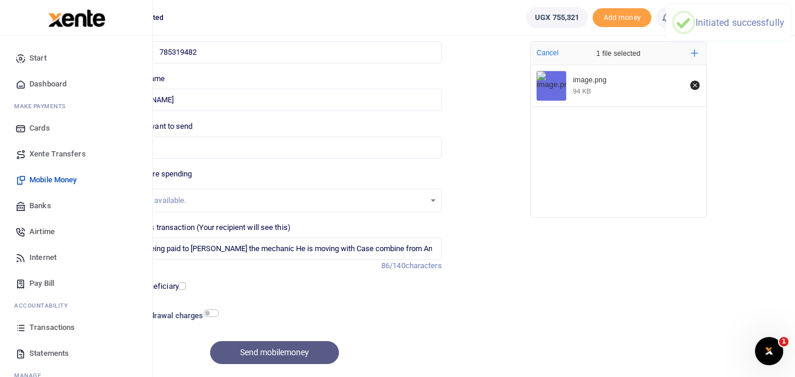
click at [17, 324] on icon at bounding box center [20, 328] width 11 height 11
click at [21, 329] on icon at bounding box center [20, 328] width 11 height 11
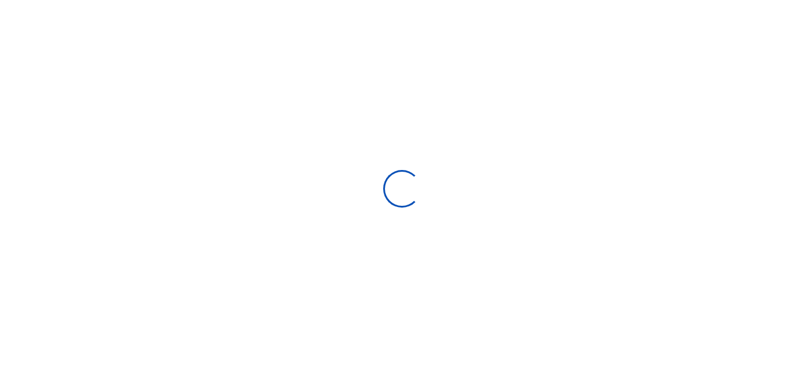
type input "[DATE] - [DATE]"
select select
